Goal: Task Accomplishment & Management: Use online tool/utility

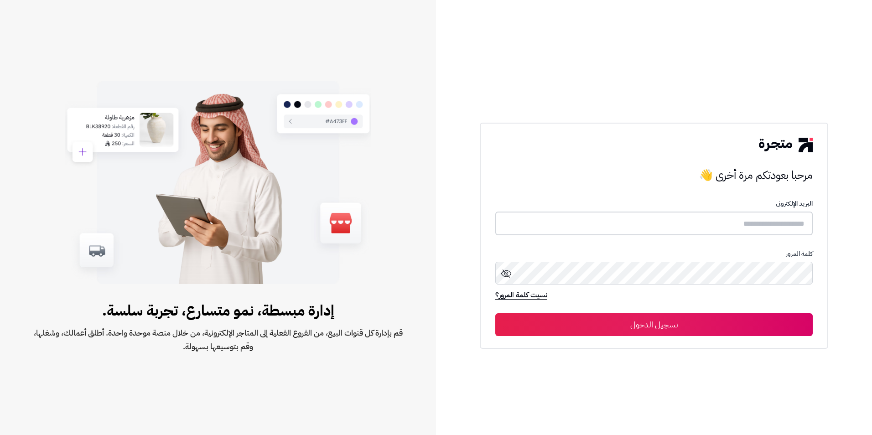
type input "**********"
click at [789, 318] on button "تسجيل الدخول" at bounding box center [654, 324] width 318 height 23
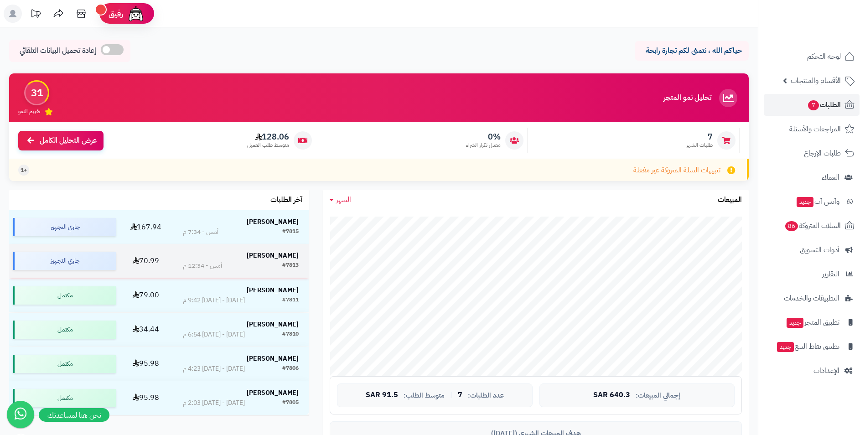
click at [244, 260] on div "[PERSON_NAME]" at bounding box center [241, 256] width 116 height 10
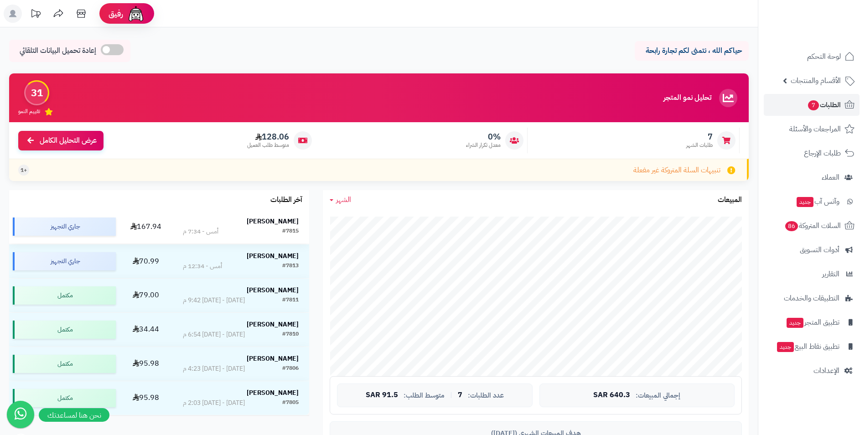
click at [238, 221] on div "وليد الوبرة" at bounding box center [241, 221] width 116 height 9
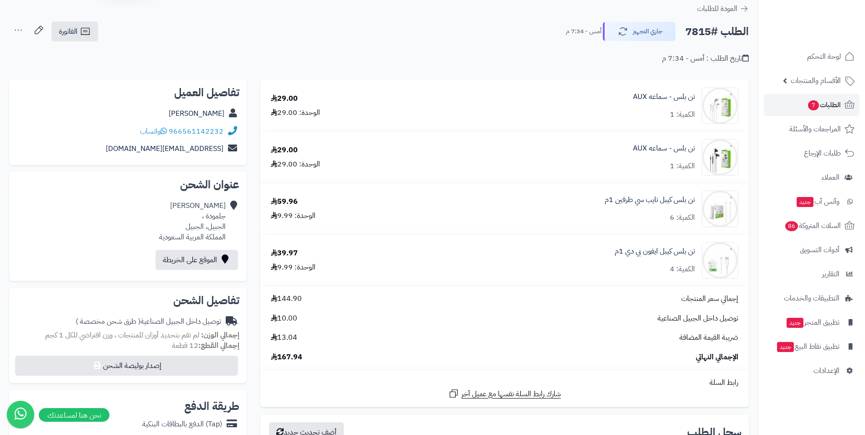
scroll to position [46, 0]
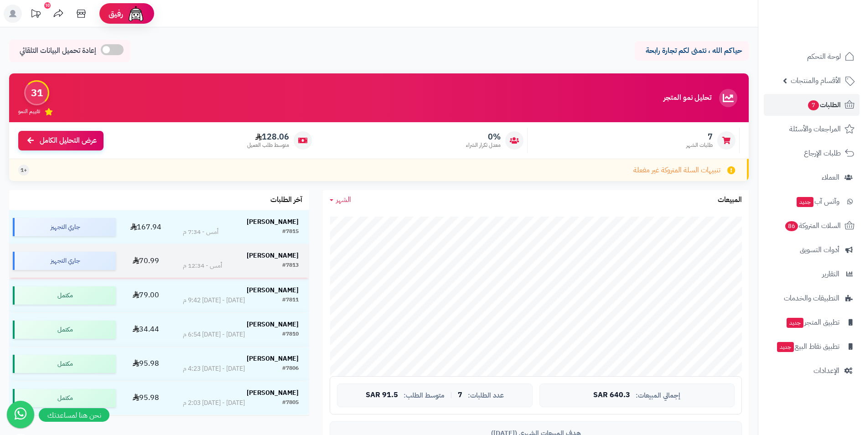
click at [254, 256] on div "محمد المرشد" at bounding box center [241, 255] width 116 height 9
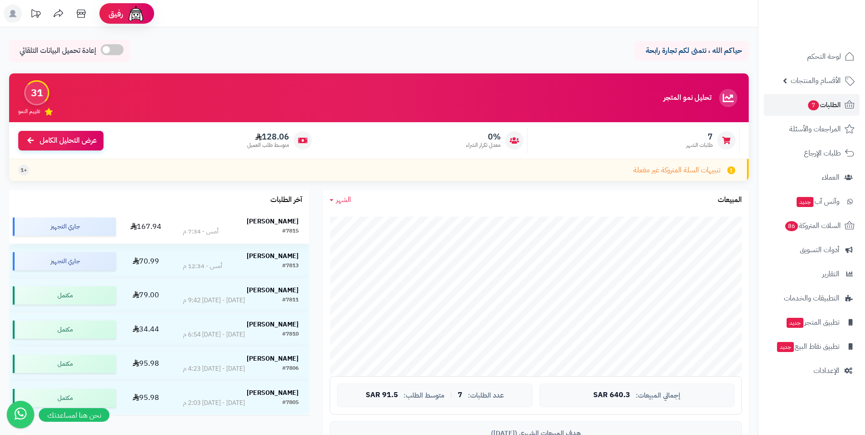
click at [209, 223] on div "[PERSON_NAME]" at bounding box center [241, 221] width 116 height 9
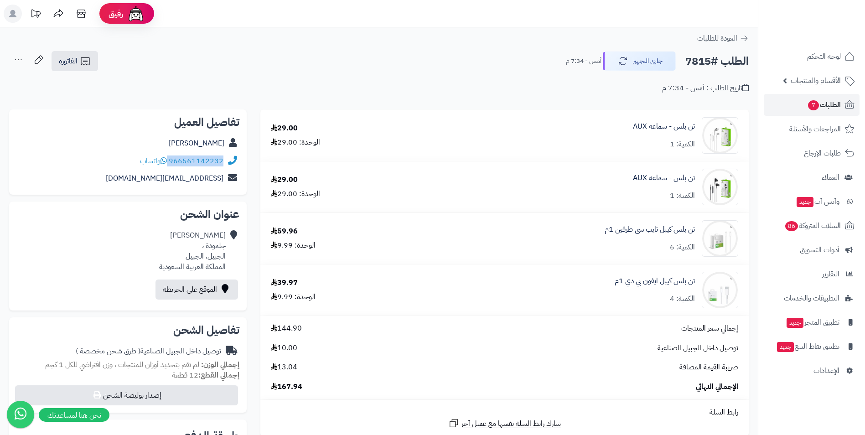
drag, startPoint x: 225, startPoint y: 160, endPoint x: 169, endPoint y: 160, distance: 56.1
click at [169, 160] on div "966561142232 واتساب" at bounding box center [127, 161] width 223 height 18
drag, startPoint x: 169, startPoint y: 160, endPoint x: 183, endPoint y: 161, distance: 14.1
copy div "966561142232"
click at [289, 245] on div "الوحدة: 9.99" at bounding box center [293, 245] width 45 height 10
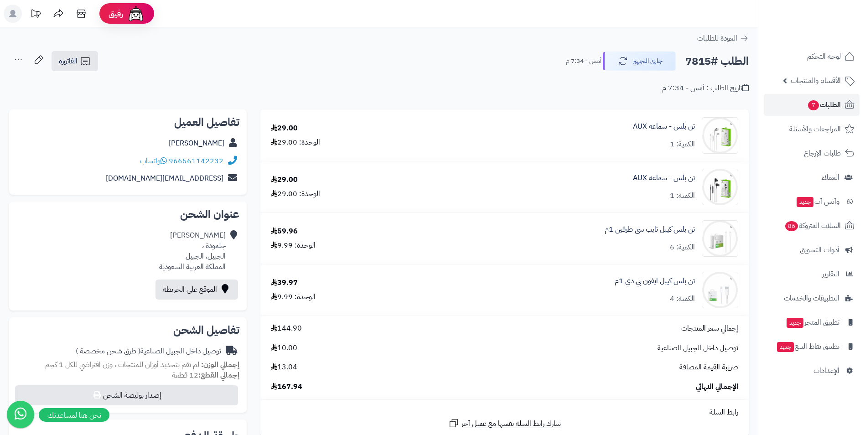
click at [289, 245] on div "الوحدة: 9.99" at bounding box center [293, 245] width 45 height 10
copy div "9.99"
click at [389, 75] on div "تاريخ الطلب : أمس - 7:34 م" at bounding box center [379, 82] width 740 height 21
